Goal: Information Seeking & Learning: Learn about a topic

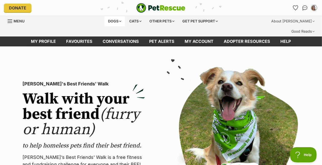
click at [105, 26] on div "Dogs" at bounding box center [115, 21] width 20 height 10
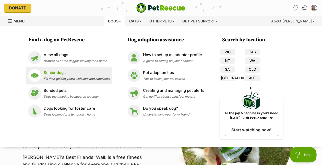
click at [44, 76] on p "Senior dogs" at bounding box center [77, 73] width 66 height 6
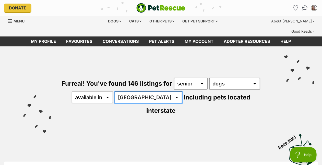
click at [115, 103] on select "Australia ACT NSW NT QLD SA TAS VIC WA" at bounding box center [149, 98] width 68 height 12
select select "VIC"
click at [115, 103] on select "Australia ACT NSW NT QLD SA TAS VIC WA" at bounding box center [149, 98] width 68 height 12
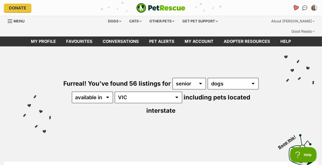
click at [293, 10] on icon "Favourites" at bounding box center [296, 8] width 6 height 6
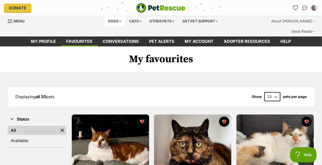
click at [105, 26] on div "Dogs" at bounding box center [115, 21] width 20 height 10
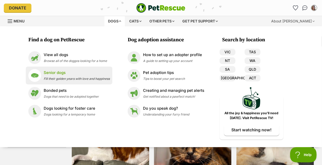
click at [43, 85] on li "Senior dogs Fill their golden years with love and happiness" at bounding box center [69, 76] width 87 height 18
click at [45, 76] on p "Senior dogs" at bounding box center [77, 73] width 66 height 6
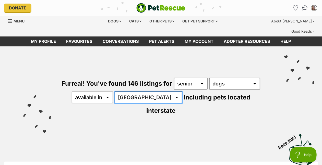
click at [115, 103] on select "Australia ACT NSW NT QLD SA TAS VIC WA" at bounding box center [149, 98] width 68 height 12
select select "VIC"
click at [115, 103] on select "Australia ACT NSW NT QLD SA TAS VIC WA" at bounding box center [149, 98] width 68 height 12
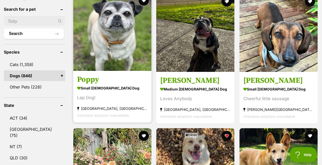
click at [145, 57] on img at bounding box center [112, 32] width 78 height 78
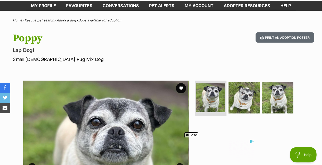
scroll to position [34, 0]
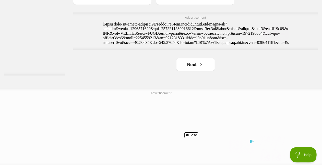
scroll to position [1256, 0]
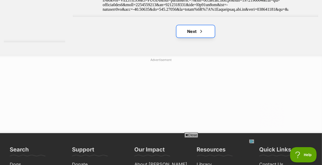
click at [200, 38] on link "Next" at bounding box center [196, 31] width 38 height 12
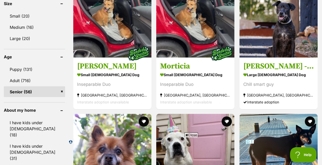
scroll to position [536, 0]
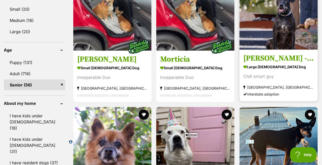
click at [276, 50] on img at bounding box center [279, 11] width 78 height 78
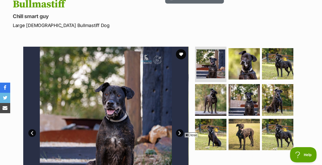
click at [181, 130] on link "Next" at bounding box center [180, 134] width 8 height 8
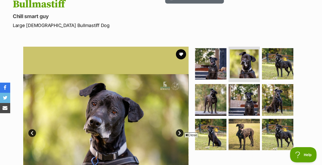
click at [181, 130] on link "Next" at bounding box center [180, 134] width 8 height 8
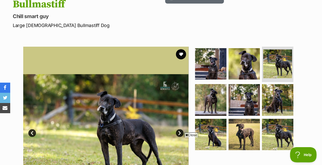
click at [181, 130] on link "Next" at bounding box center [180, 134] width 8 height 8
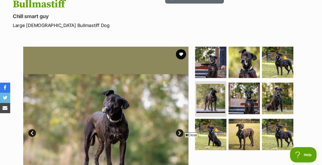
click at [181, 130] on link "Next" at bounding box center [180, 134] width 8 height 8
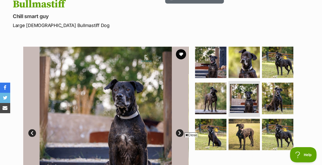
click at [181, 130] on link "Next" at bounding box center [180, 134] width 8 height 8
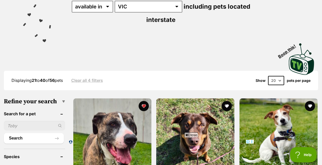
scroll to position [72, 0]
